Goal: Information Seeking & Learning: Find contact information

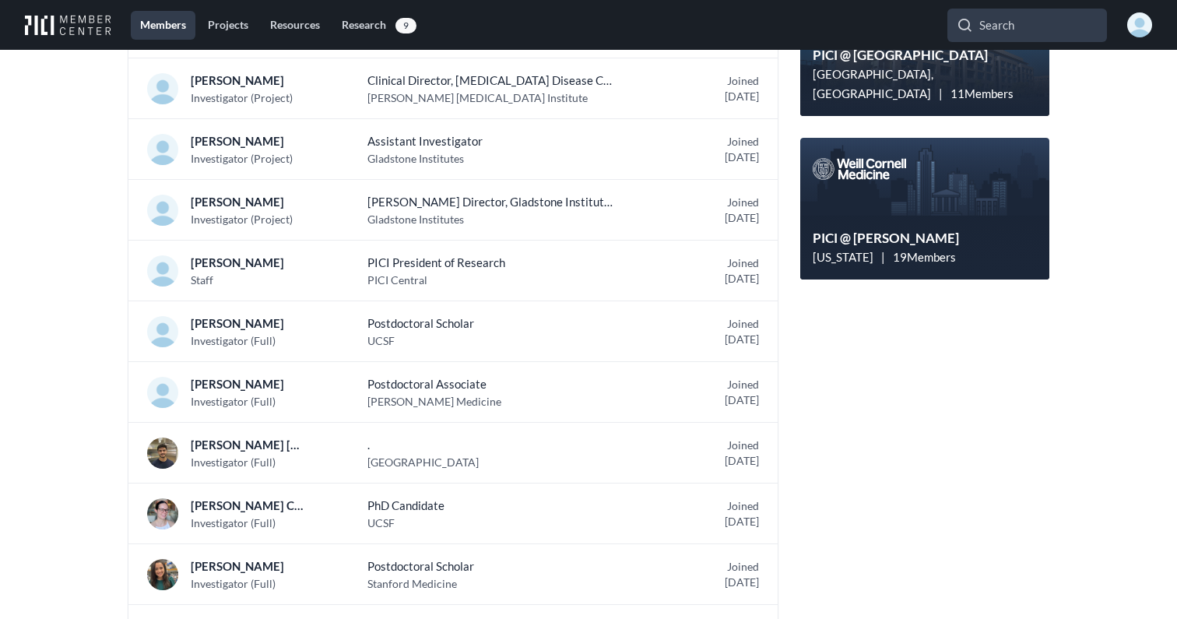
scroll to position [1525, 0]
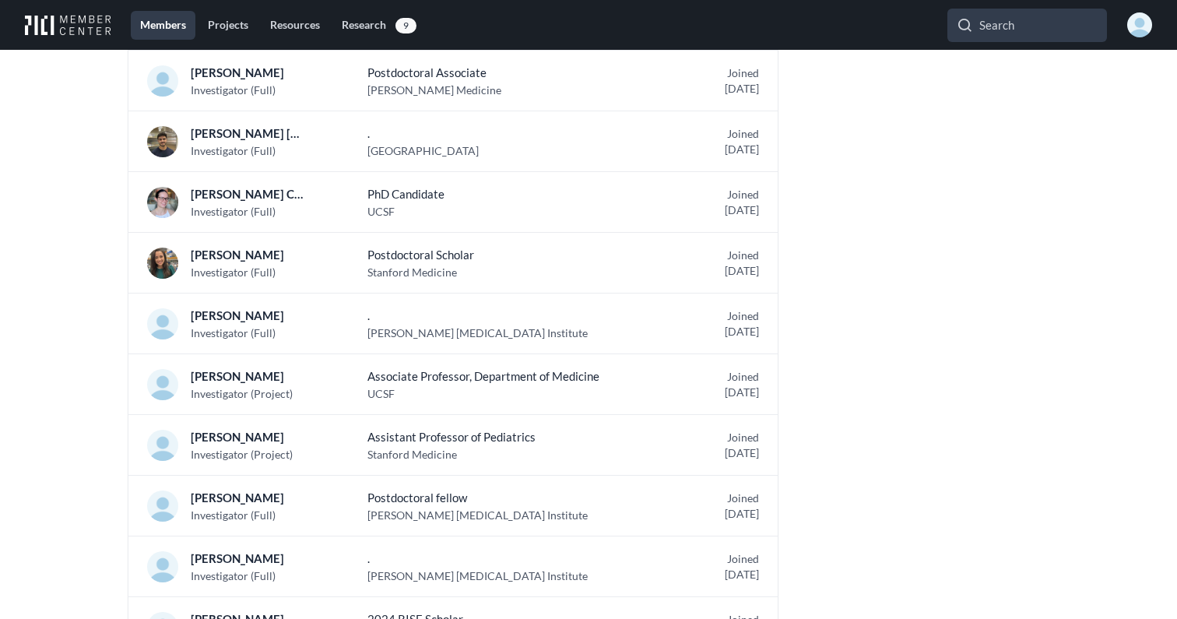
click at [600, 367] on p "Associate Professor, Department of Medicine" at bounding box center [491, 376] width 249 height 19
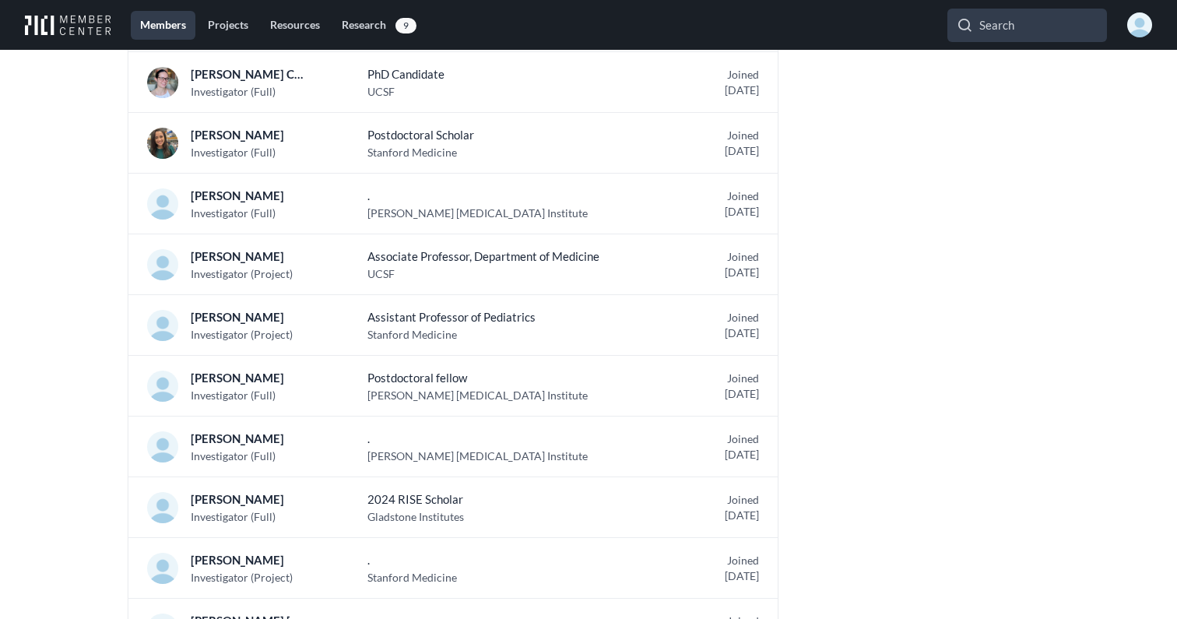
scroll to position [1948, 0]
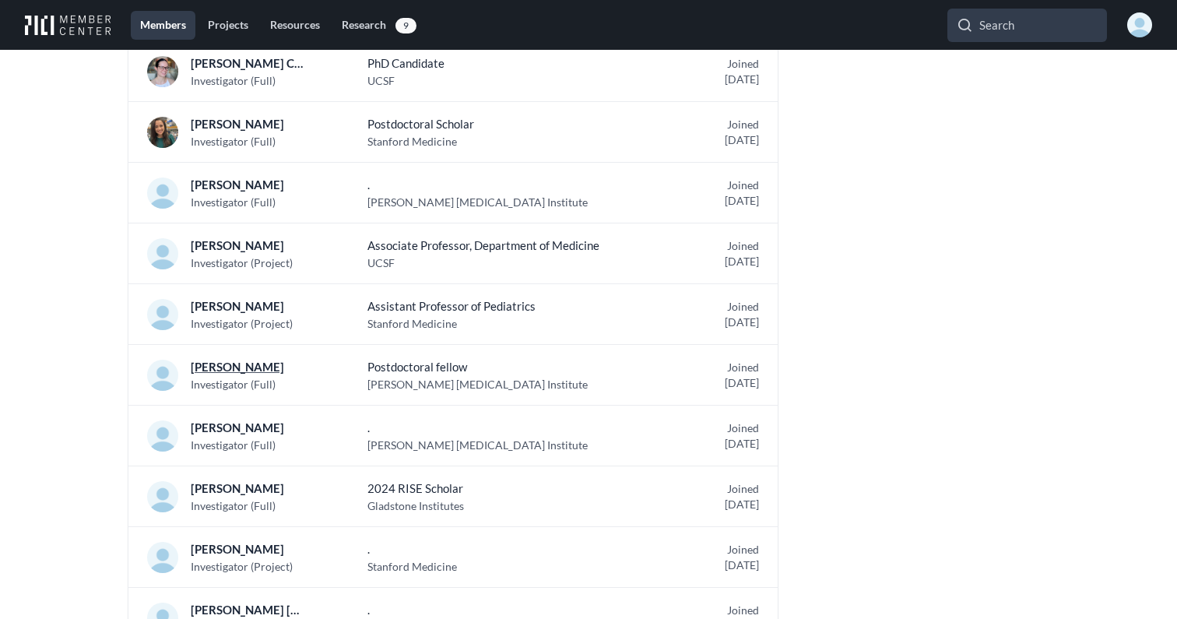
click at [262, 364] on p "[PERSON_NAME]" at bounding box center [247, 366] width 112 height 19
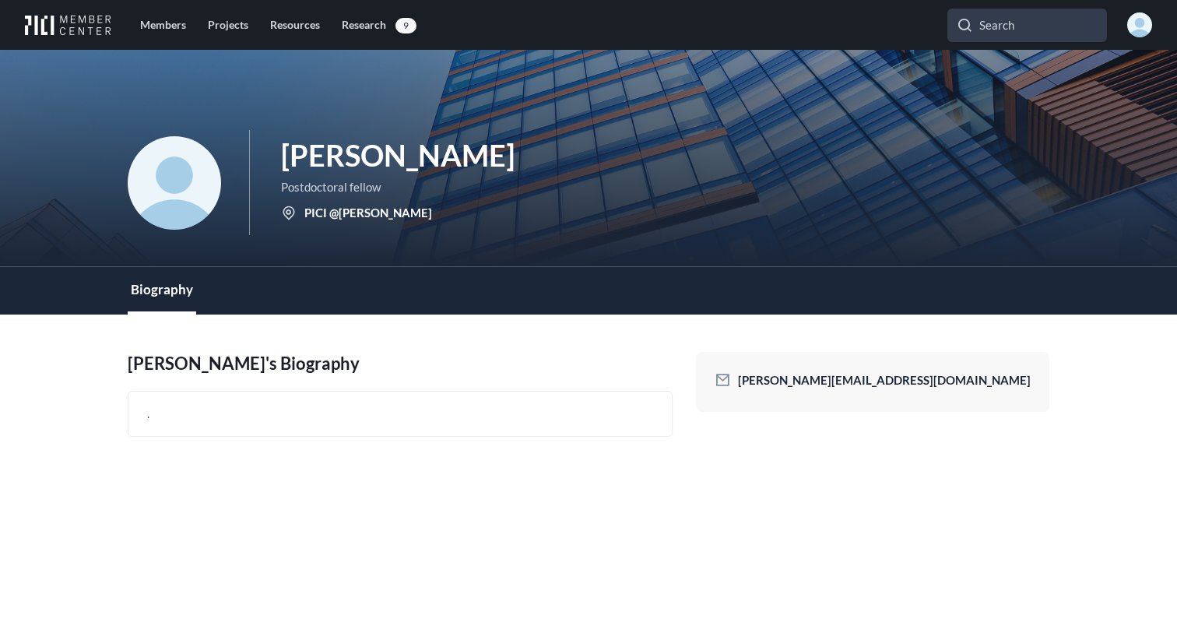
click at [427, 414] on p "." at bounding box center [400, 413] width 506 height 19
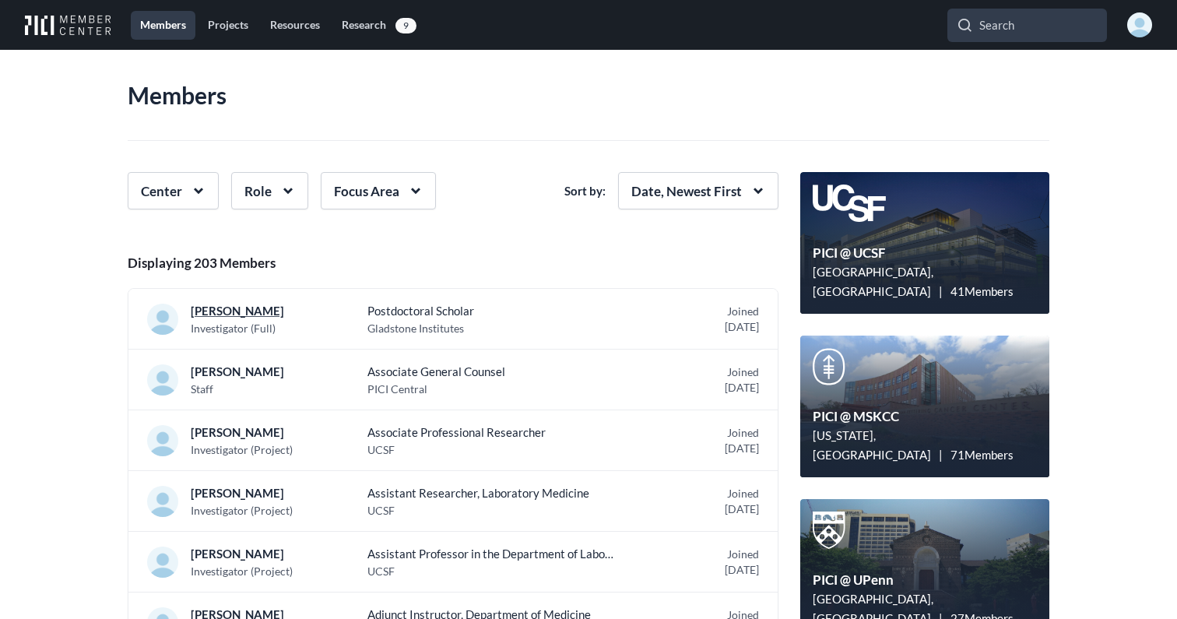
scroll to position [40, 0]
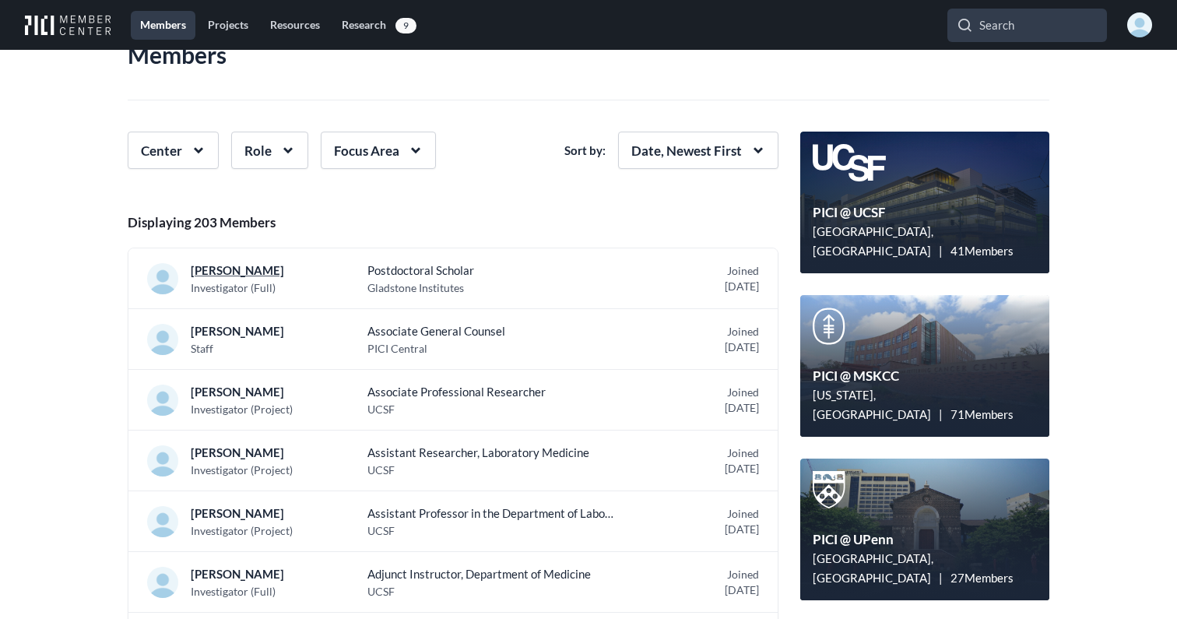
click at [243, 274] on p "[PERSON_NAME]" at bounding box center [247, 270] width 112 height 19
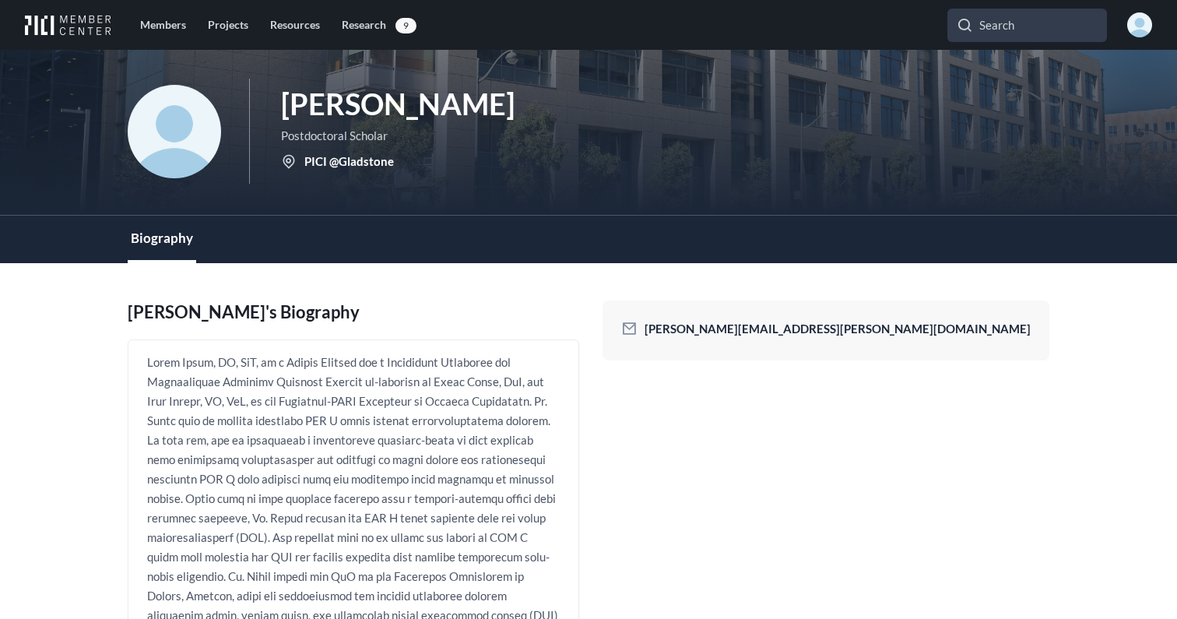
scroll to position [50, 0]
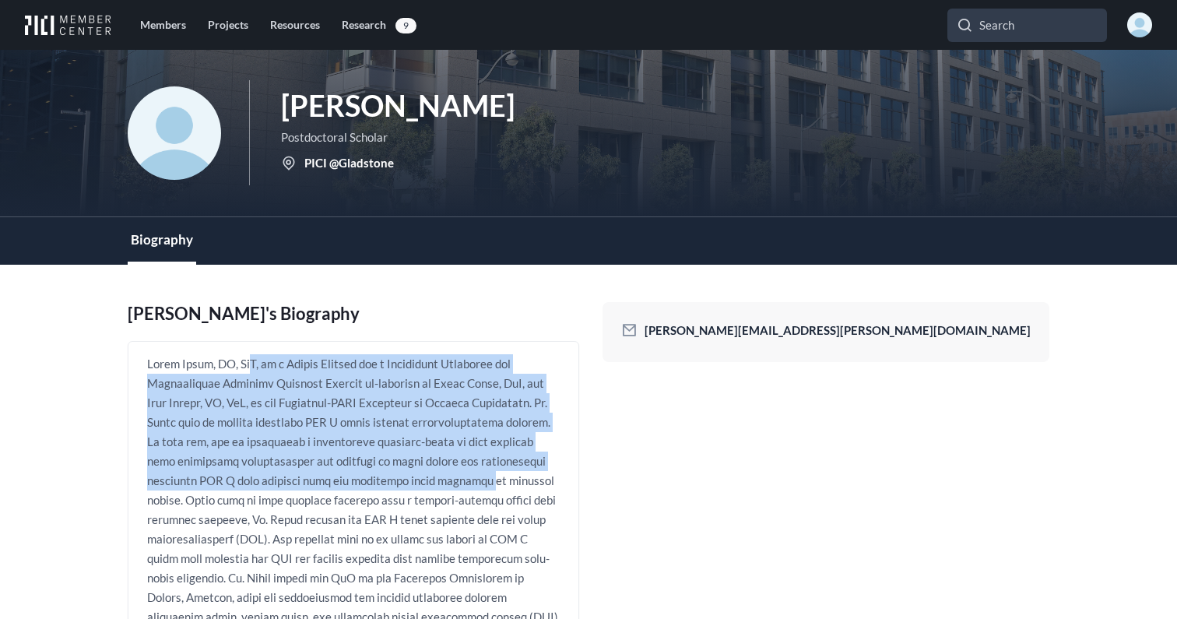
drag, startPoint x: 241, startPoint y: 364, endPoint x: 415, endPoint y: 448, distance: 193.3
click at [415, 448] on p at bounding box center [353, 519] width 413 height 331
click at [524, 504] on p at bounding box center [353, 519] width 413 height 331
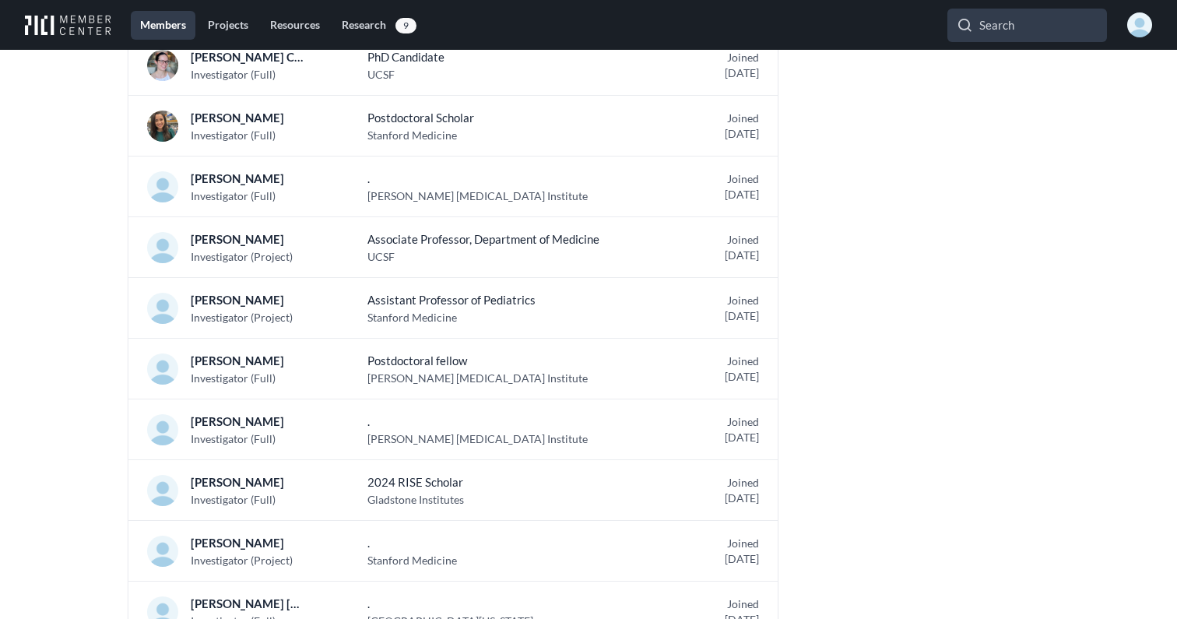
scroll to position [1976, 0]
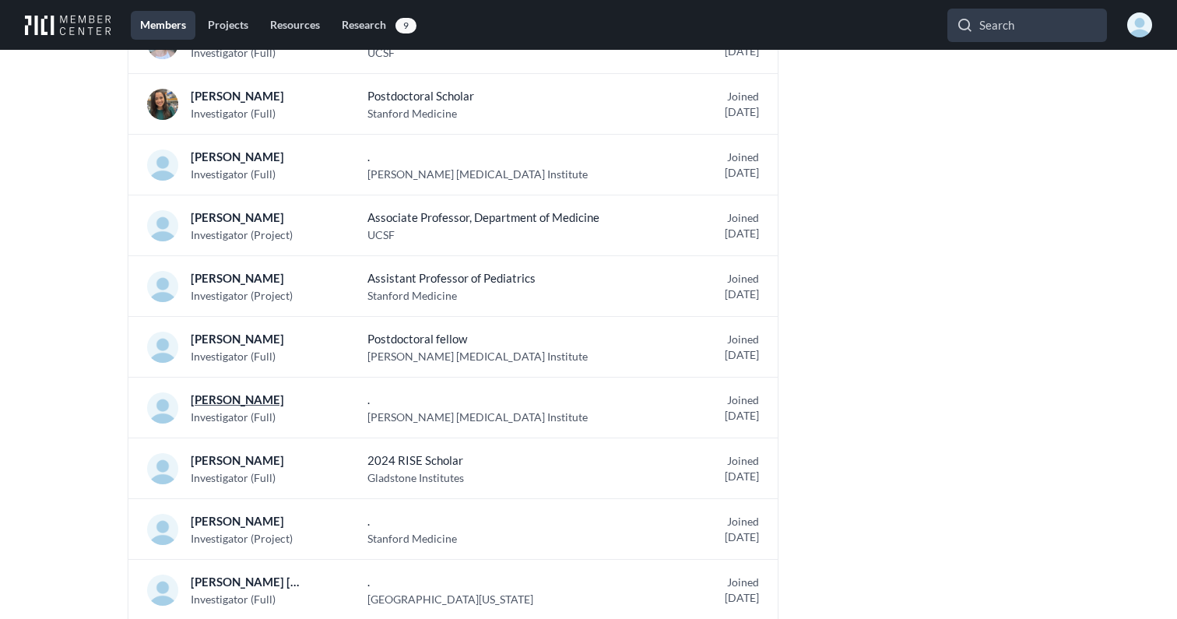
click at [228, 399] on p "[PERSON_NAME]" at bounding box center [247, 399] width 112 height 19
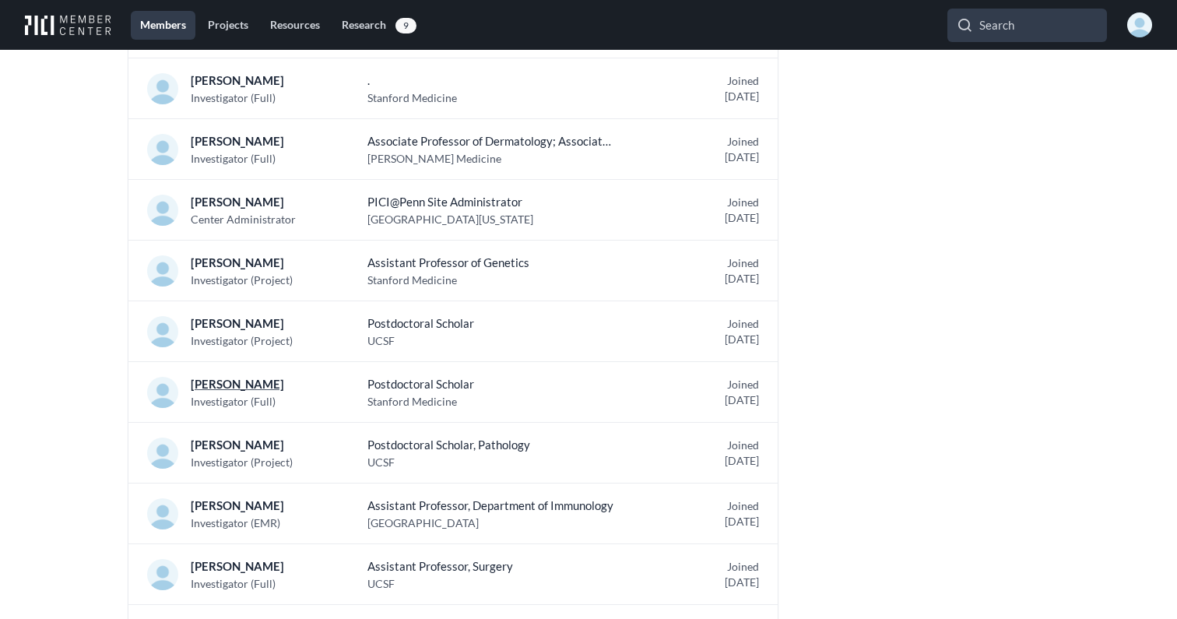
scroll to position [2758, 0]
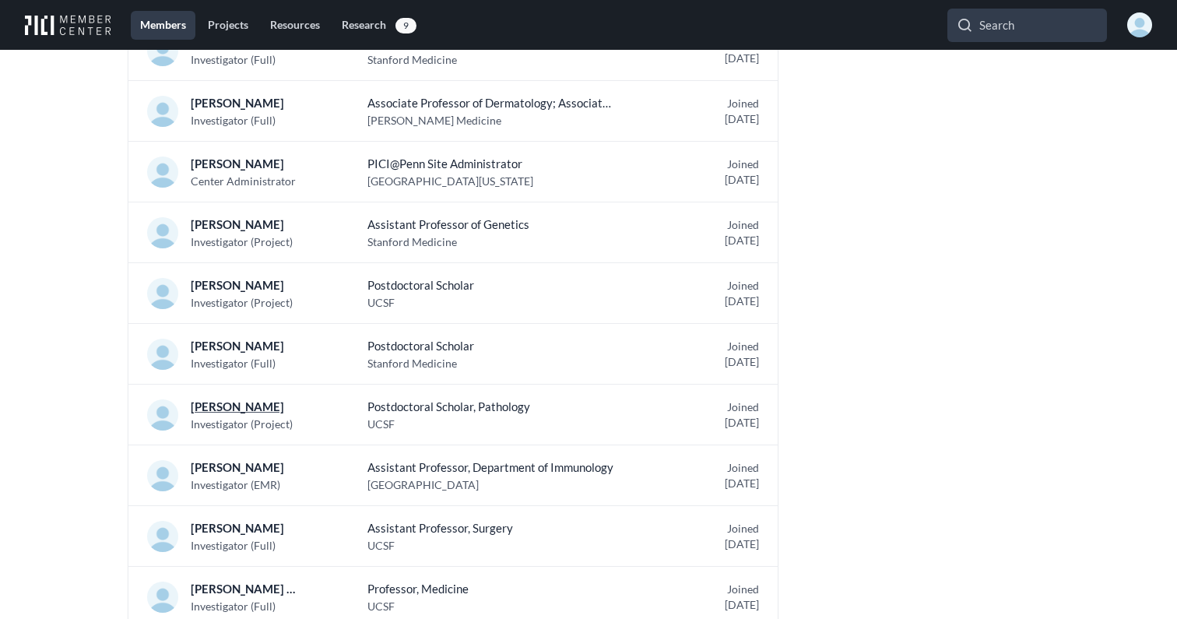
click at [252, 403] on p "[PERSON_NAME]" at bounding box center [247, 406] width 112 height 19
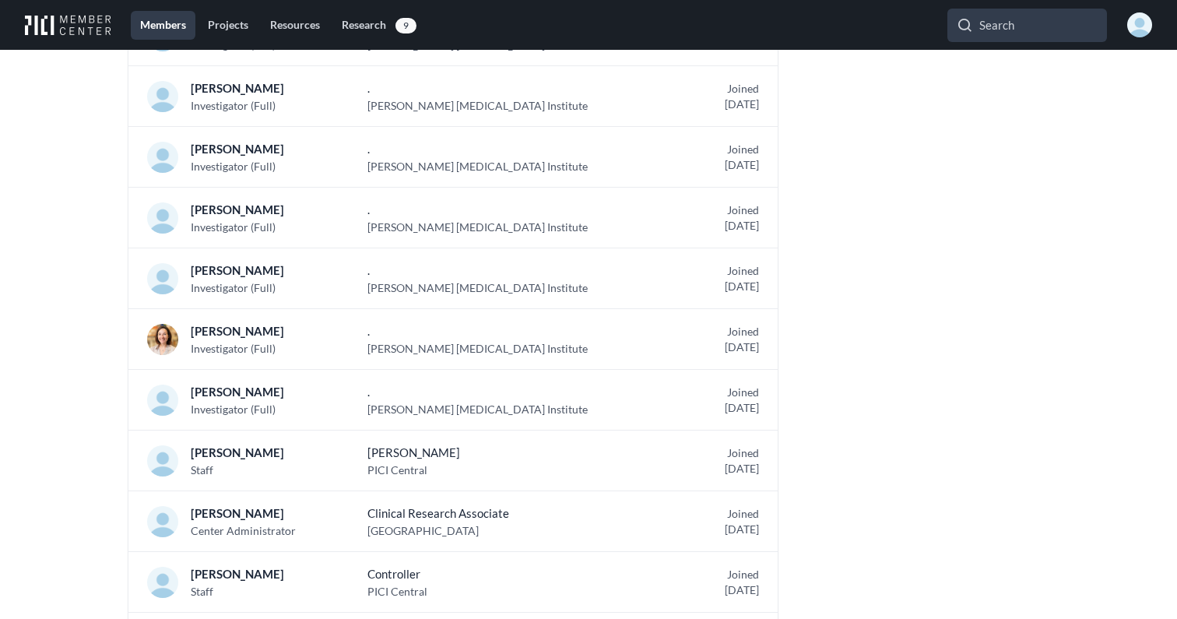
scroll to position [5468, 0]
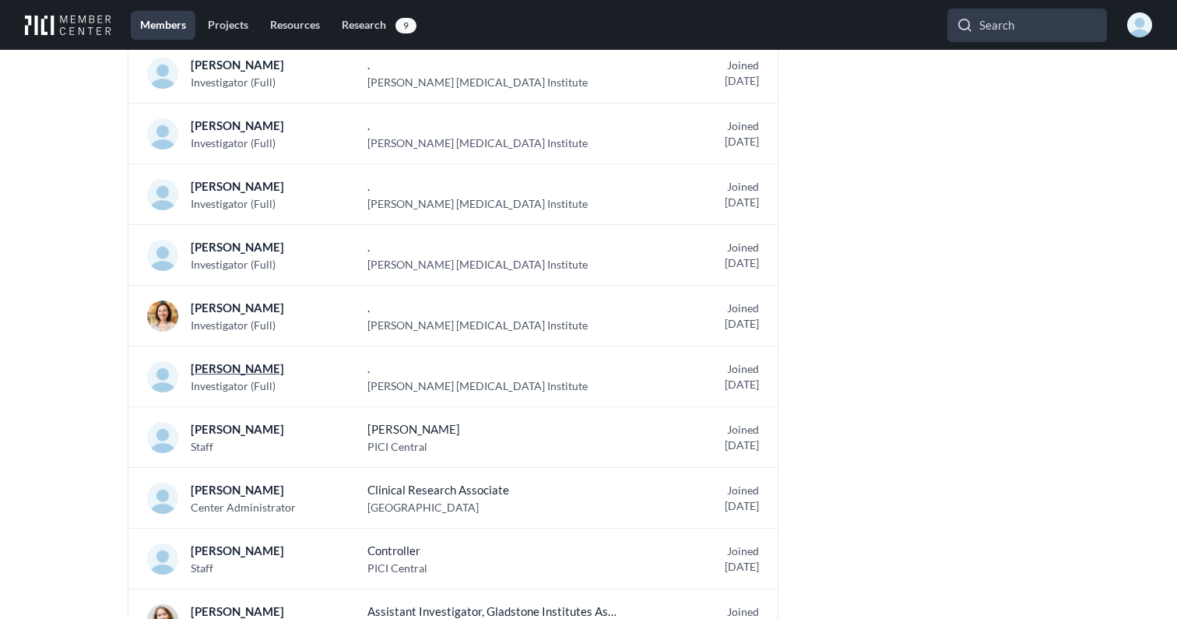
click at [248, 370] on p "[PERSON_NAME]" at bounding box center [247, 368] width 112 height 19
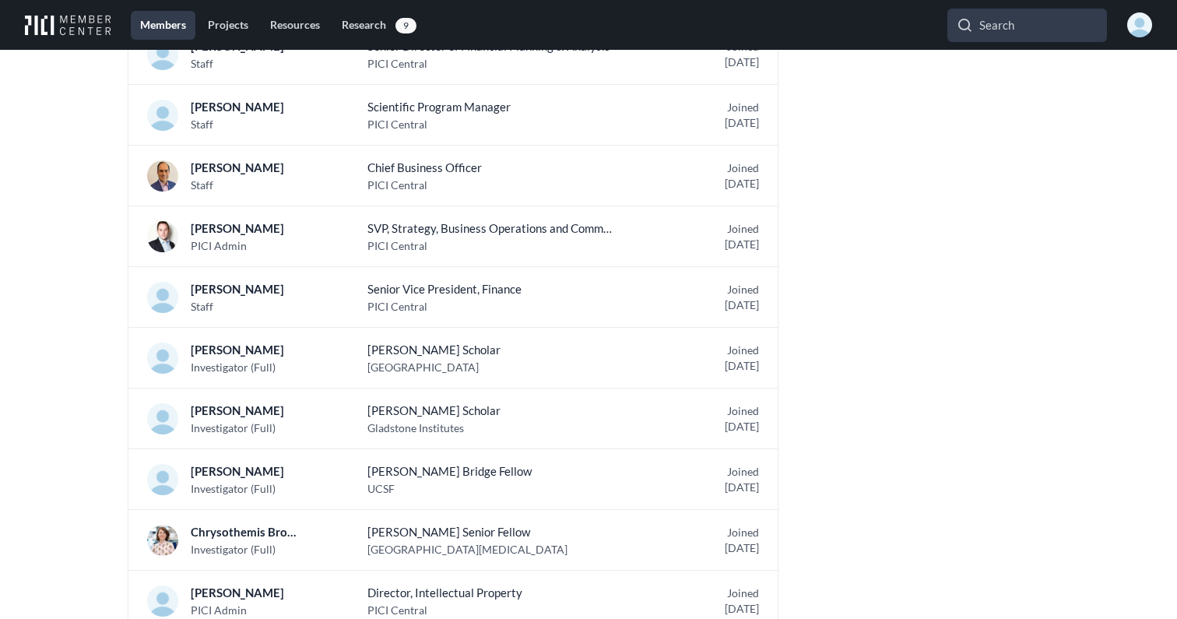
scroll to position [6646, 0]
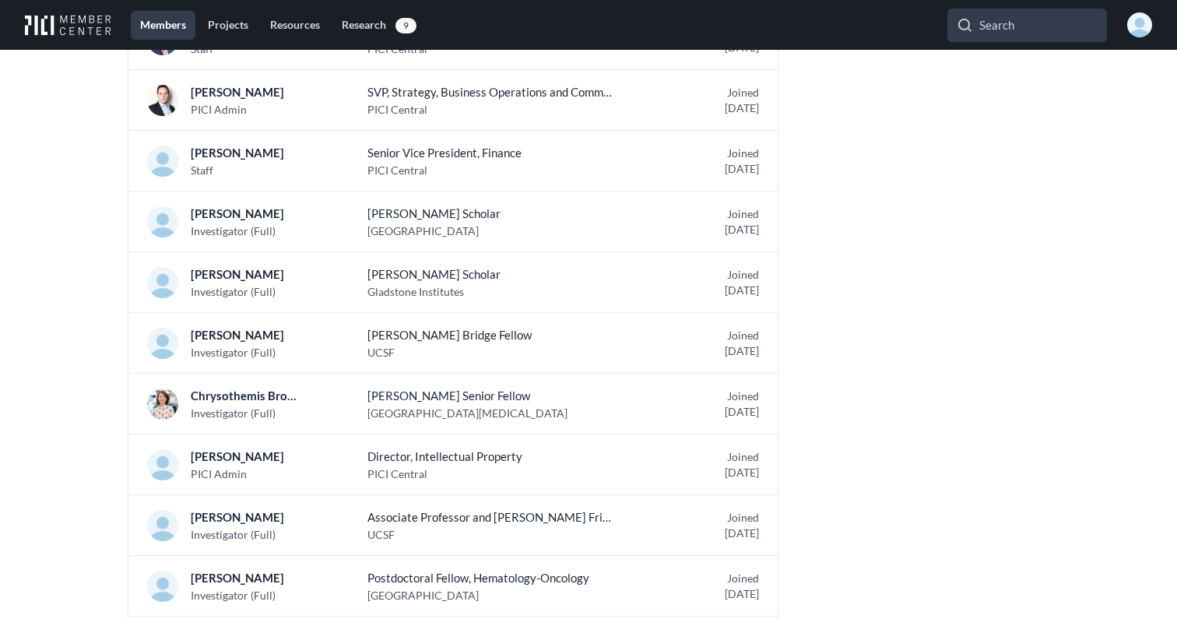
scroll to position [6794, 0]
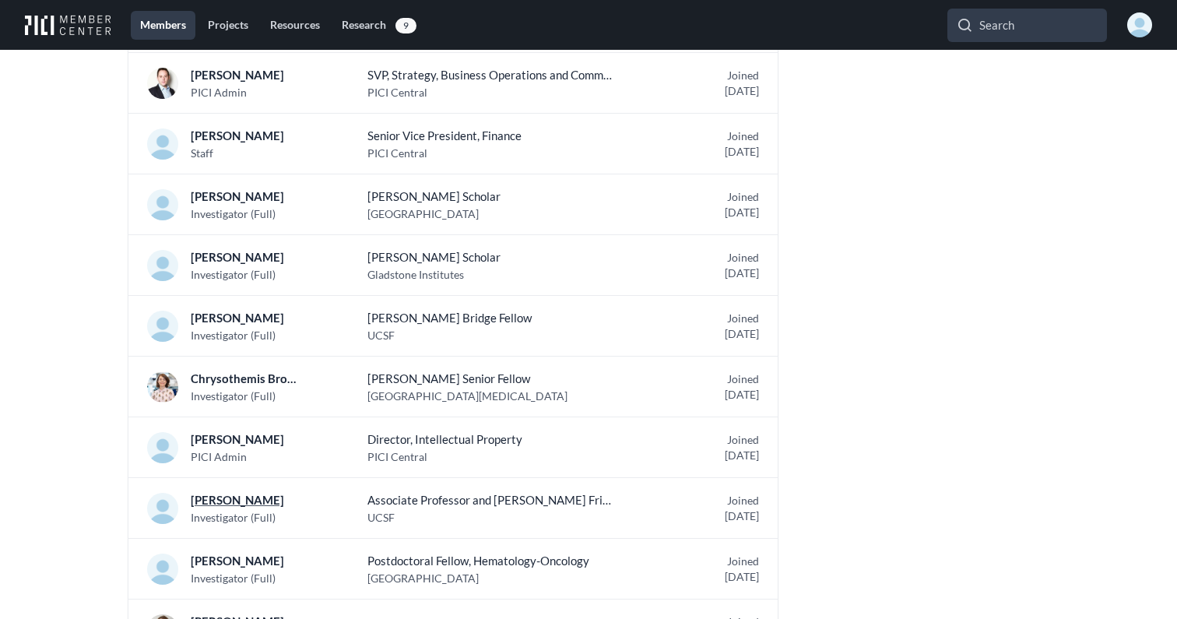
click at [261, 500] on p "[PERSON_NAME]" at bounding box center [247, 499] width 112 height 19
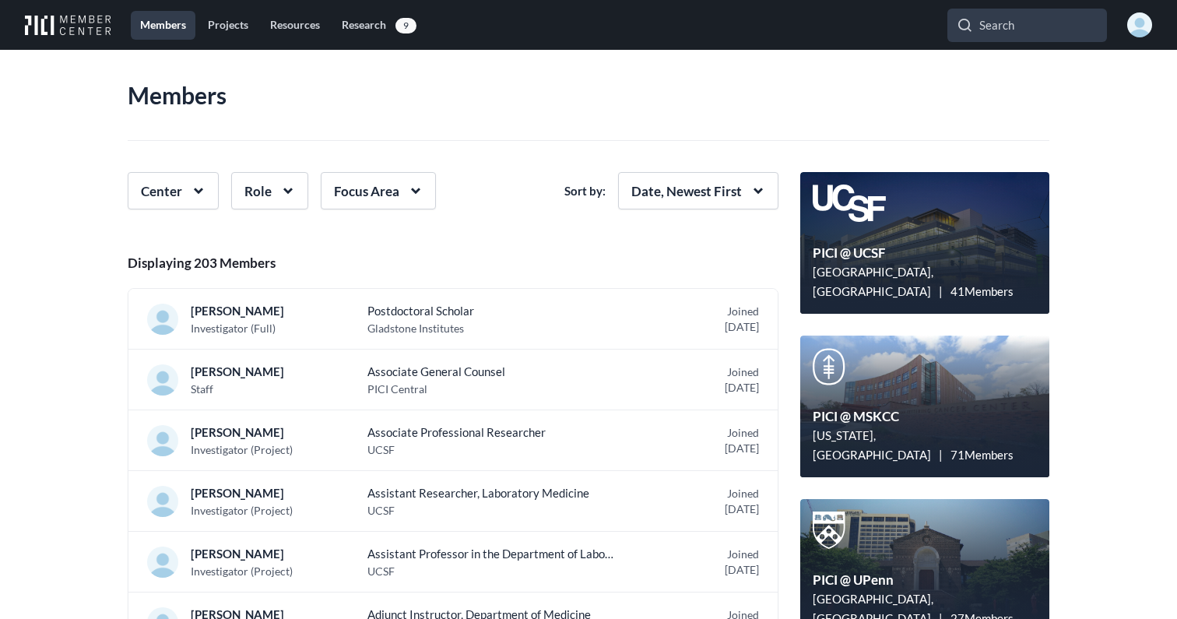
click at [271, 195] on button "Role" at bounding box center [269, 190] width 77 height 37
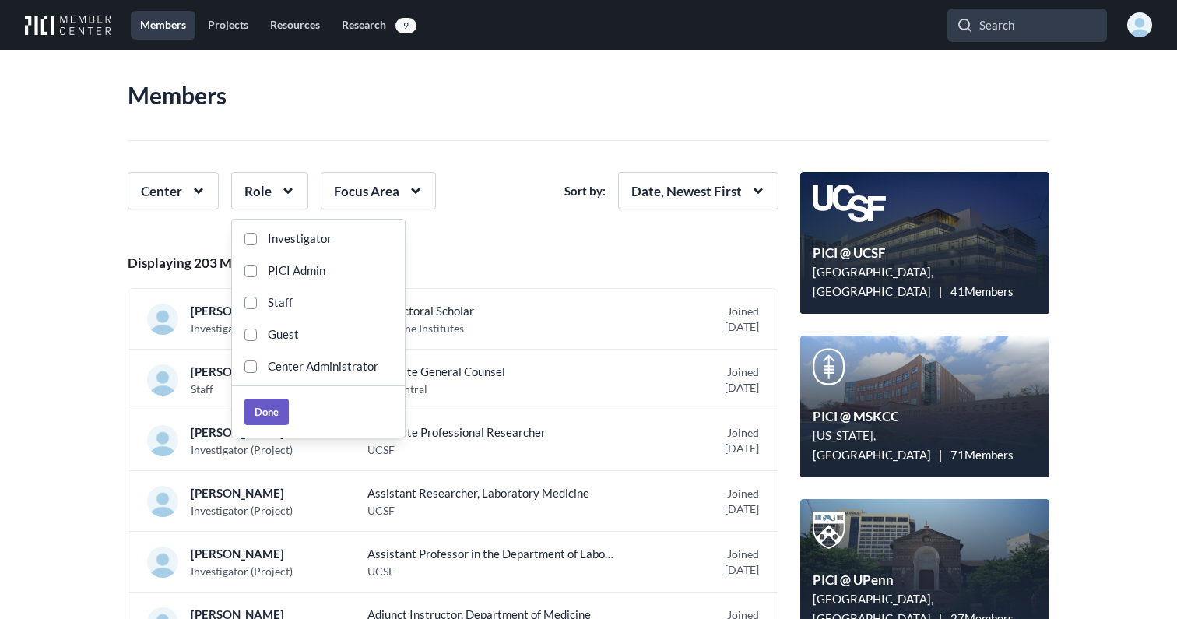
click at [255, 236] on input "Investigator" at bounding box center [250, 239] width 12 height 12
checkbox input "true"
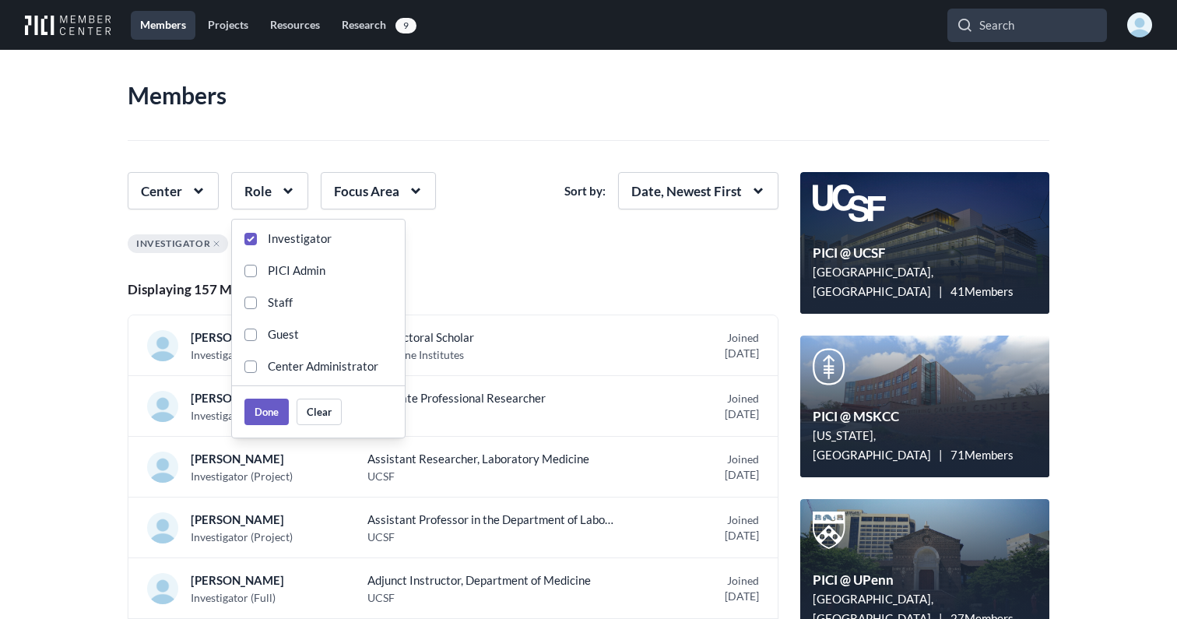
click at [527, 253] on div "Investigator" at bounding box center [459, 247] width 662 height 26
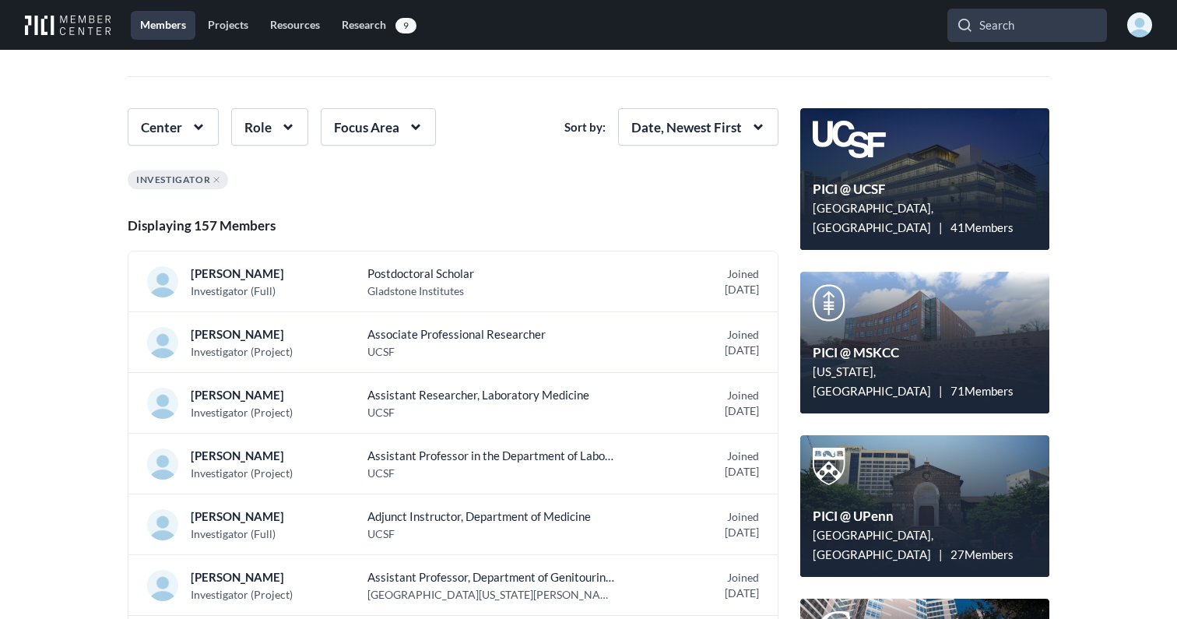
scroll to position [62, 0]
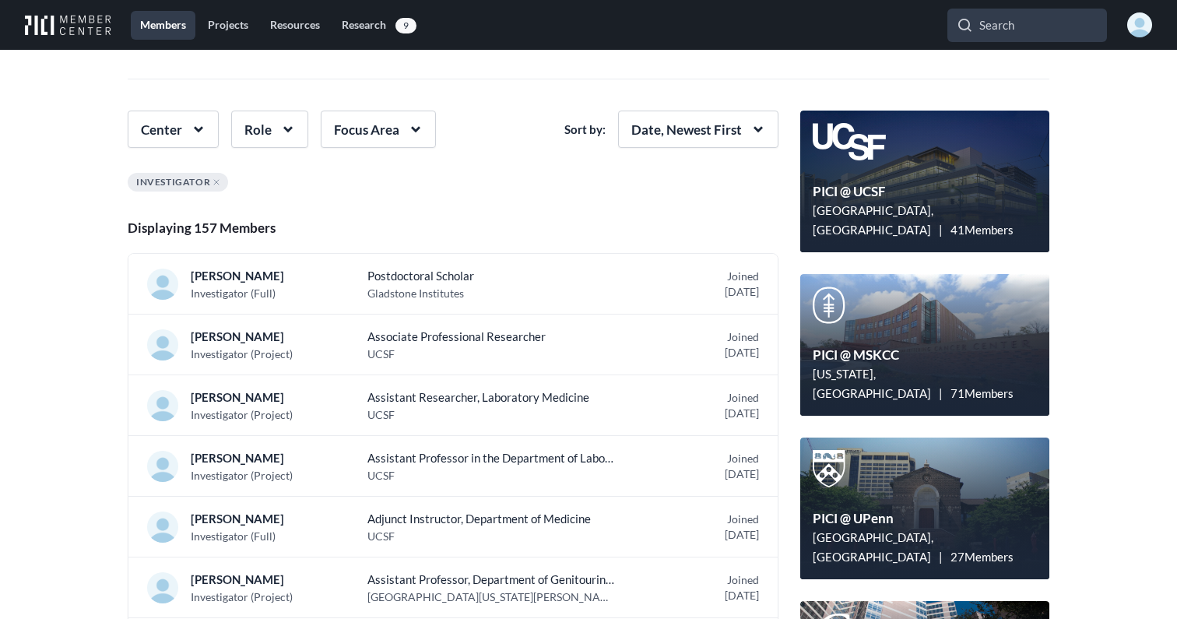
click at [296, 137] on icon "button" at bounding box center [288, 129] width 26 height 26
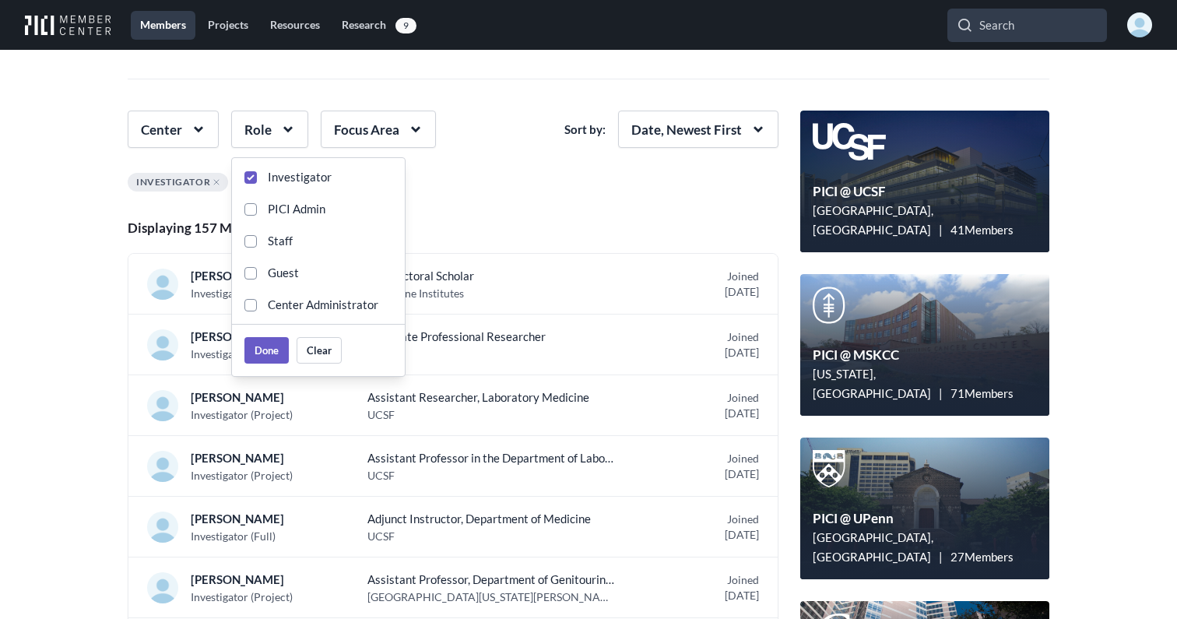
click at [270, 238] on span "Staff" at bounding box center [275, 240] width 36 height 19
click at [257, 238] on input "Staff" at bounding box center [250, 241] width 12 height 12
checkbox input "true"
click at [518, 142] on div "Center Role Focus Area Sort by: Date, Newest First" at bounding box center [459, 136] width 662 height 50
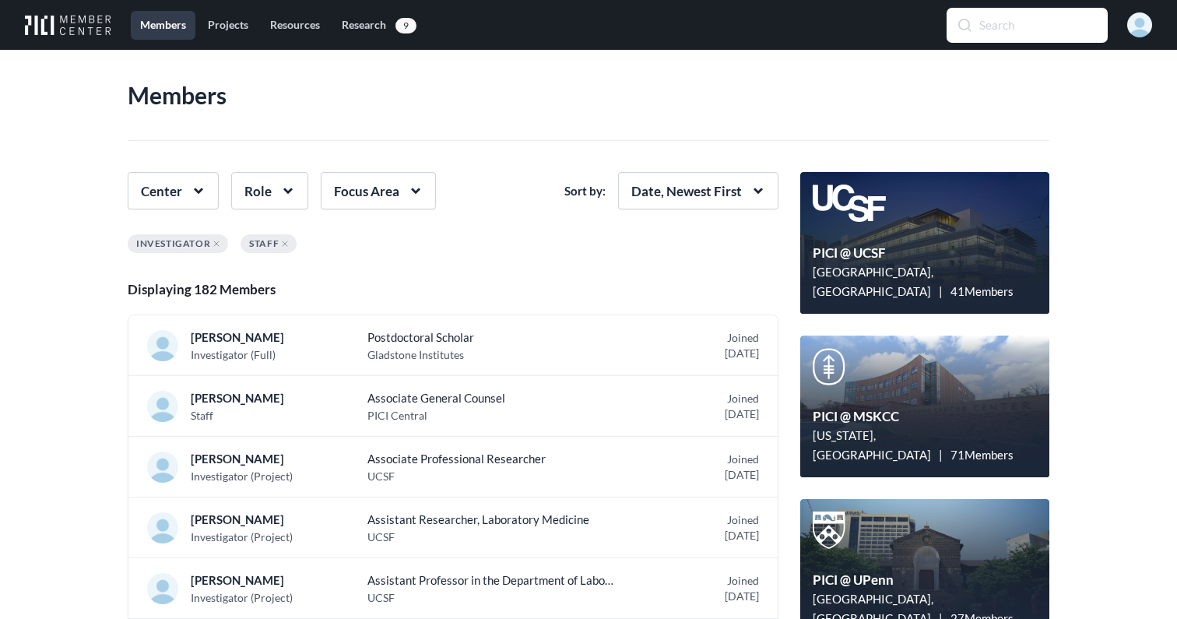
click at [1020, 27] on input "Search" at bounding box center [1027, 25] width 160 height 33
drag, startPoint x: 984, startPoint y: 33, endPoint x: 961, endPoint y: 22, distance: 25.8
click at [961, 22] on input "[PERSON_NAME]" at bounding box center [1027, 25] width 160 height 33
click at [969, 25] on input "[PERSON_NAME]" at bounding box center [1027, 25] width 160 height 33
type input "[PERSON_NAME]"
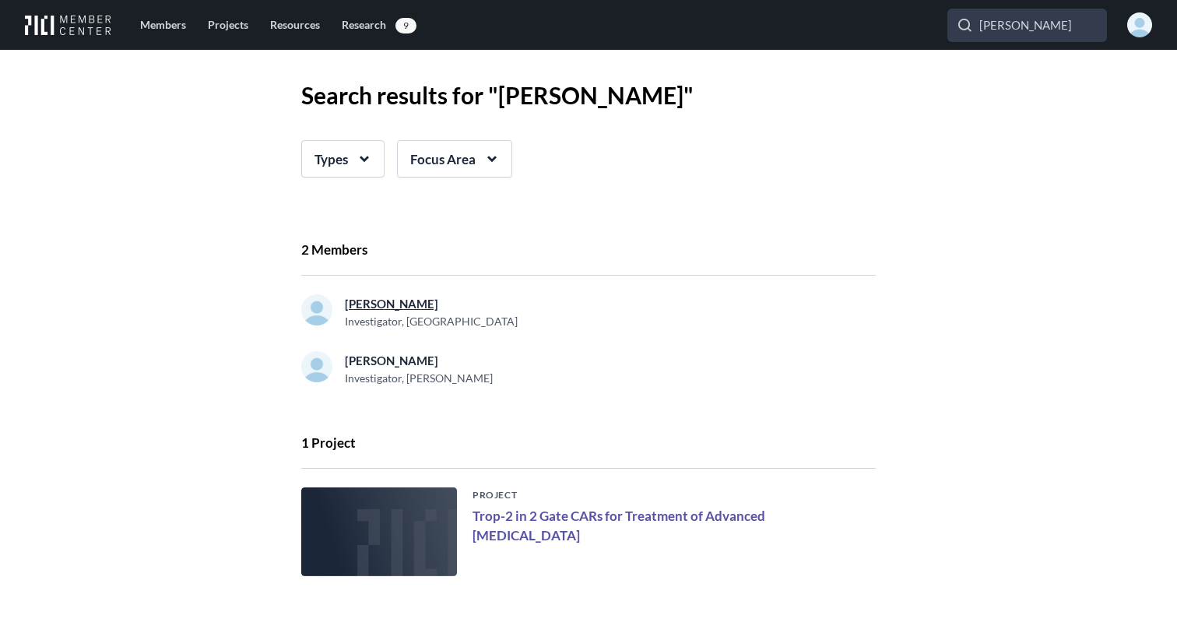
click at [392, 301] on link "[PERSON_NAME]" at bounding box center [391, 304] width 93 height 14
click at [393, 300] on link "[PERSON_NAME]" at bounding box center [391, 304] width 93 height 14
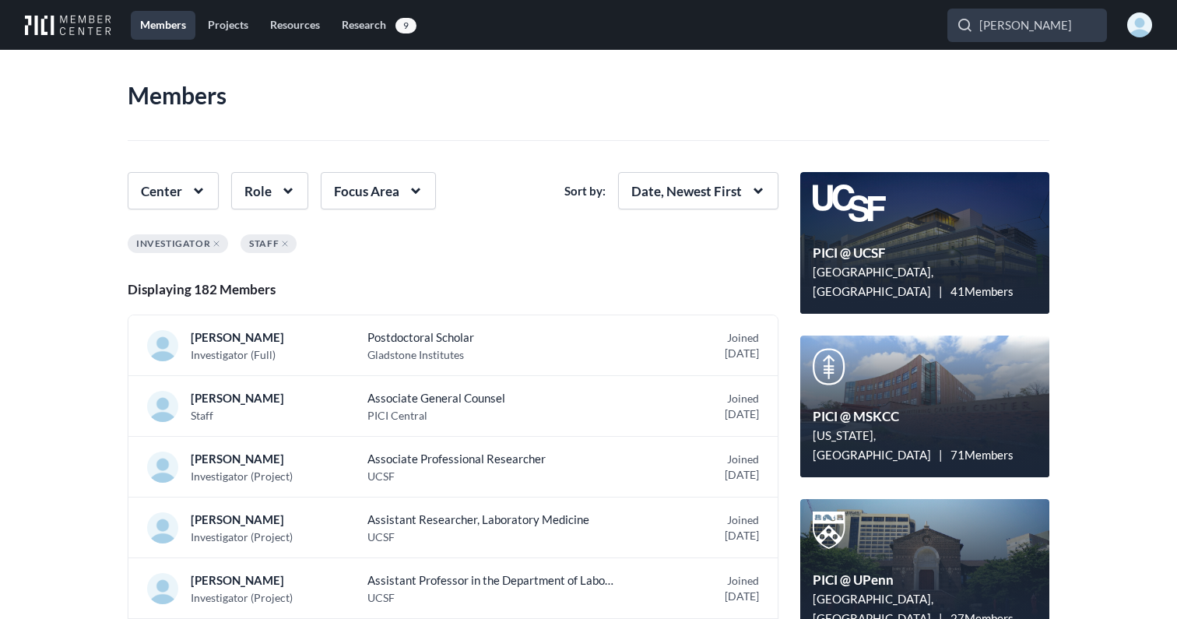
click at [290, 192] on icon "button" at bounding box center [288, 191] width 26 height 26
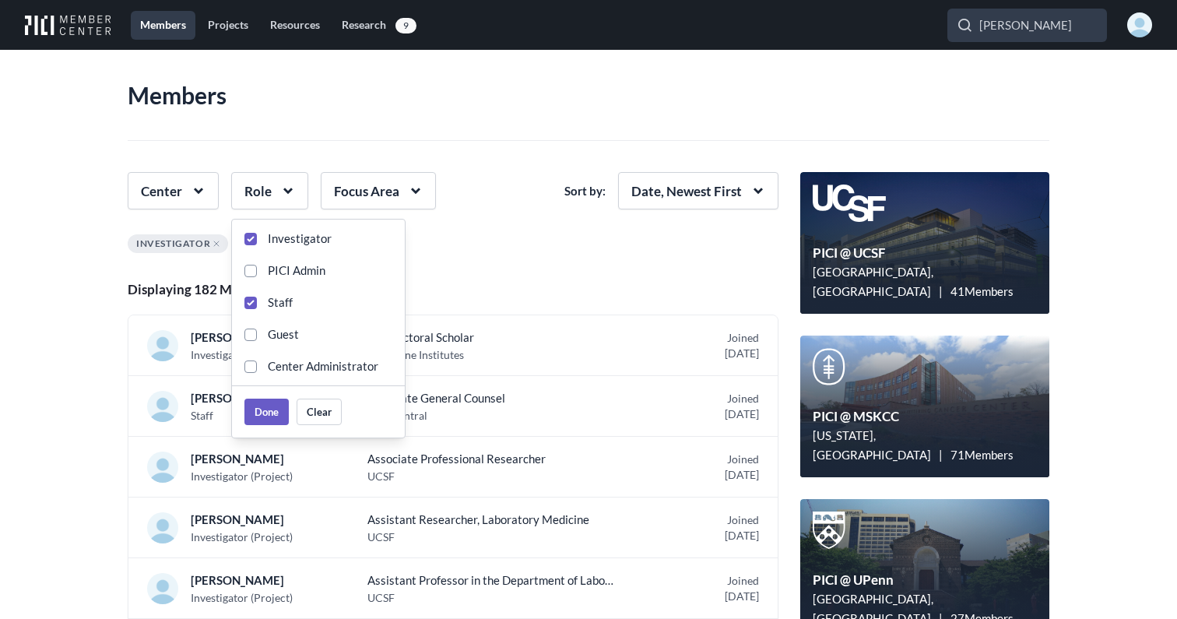
click at [251, 304] on input "Staff" at bounding box center [250, 303] width 12 height 12
checkbox input "false"
click at [286, 340] on span "Guest" at bounding box center [278, 334] width 42 height 19
click at [257, 340] on input "Guest" at bounding box center [250, 335] width 12 height 12
checkbox input "true"
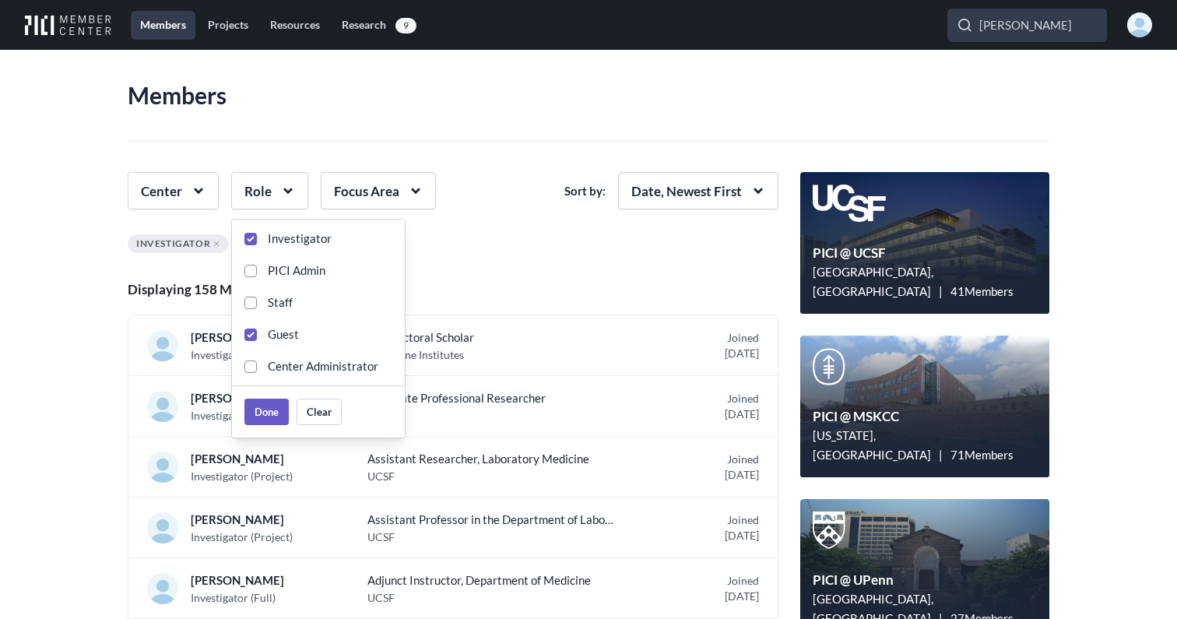
click at [476, 278] on section "Center Role Focus Area Sort by: Date, Newest First Investigator Guest Displayin…" at bounding box center [459, 235] width 662 height 127
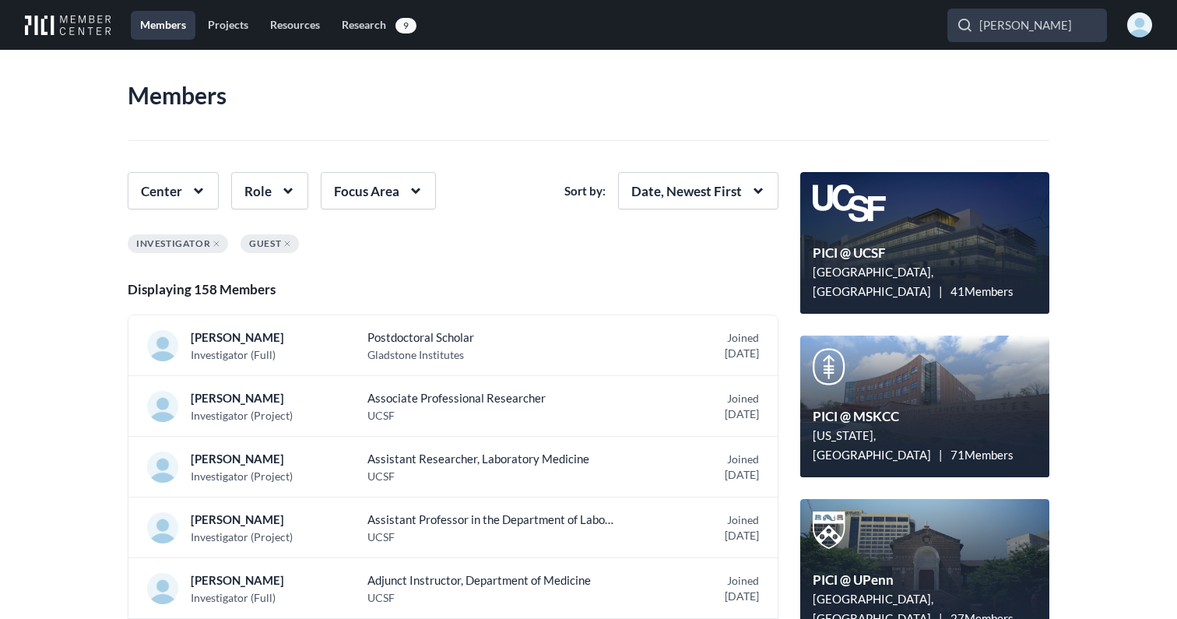
click at [736, 196] on button "Date, Newest First" at bounding box center [698, 190] width 160 height 37
click at [533, 241] on div "Investigator Guest" at bounding box center [459, 247] width 662 height 26
click at [551, 118] on header "Members" at bounding box center [589, 95] width 922 height 91
